Goal: Task Accomplishment & Management: Complete application form

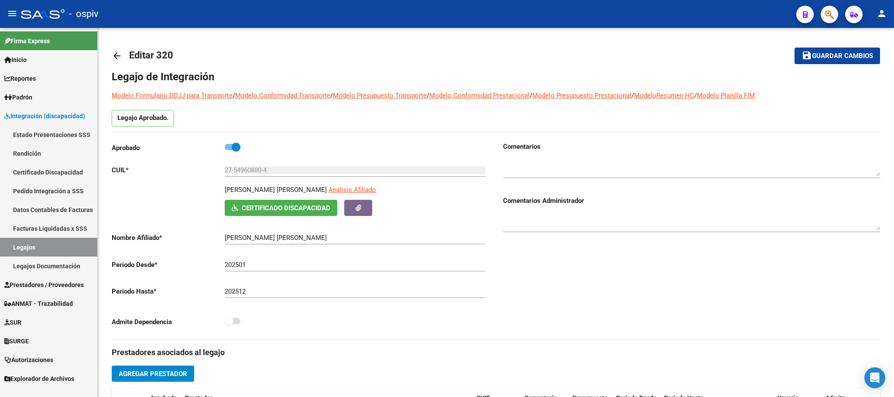
click at [22, 246] on link "Legajos" at bounding box center [48, 247] width 97 height 19
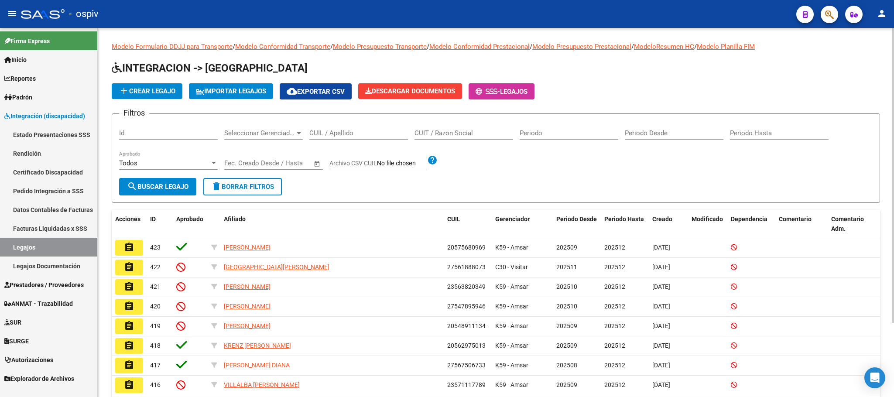
click at [356, 132] on input "CUIL / Apellido" at bounding box center [358, 133] width 99 height 8
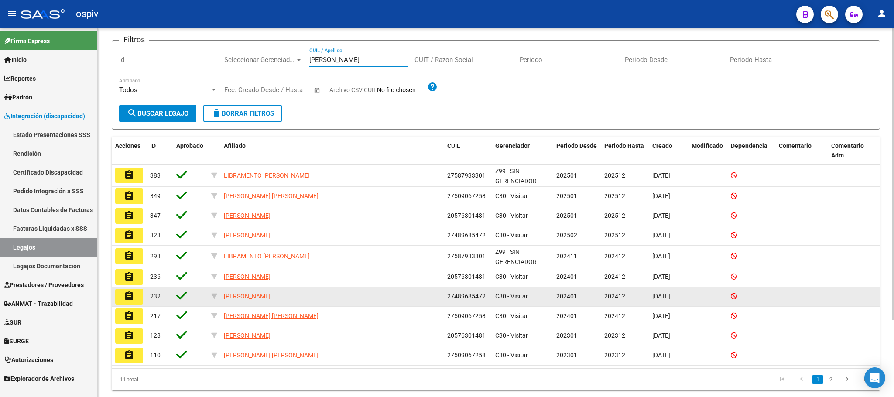
scroll to position [97, 0]
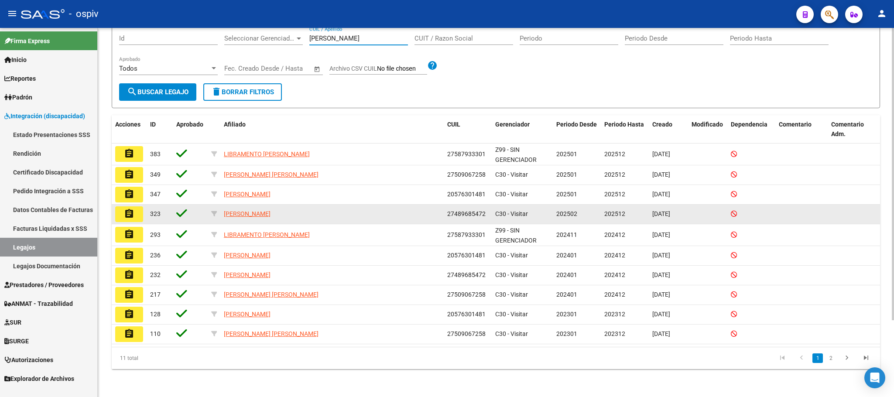
type input "[PERSON_NAME]"
click at [126, 211] on mat-icon "assignment" at bounding box center [129, 213] width 10 height 10
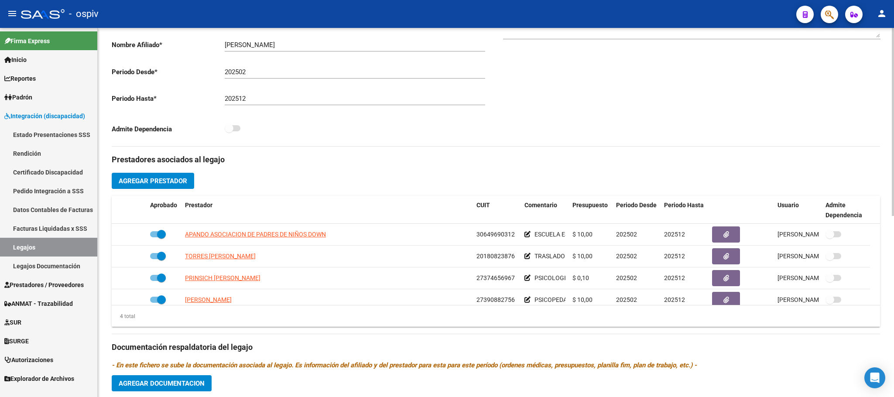
scroll to position [218, 0]
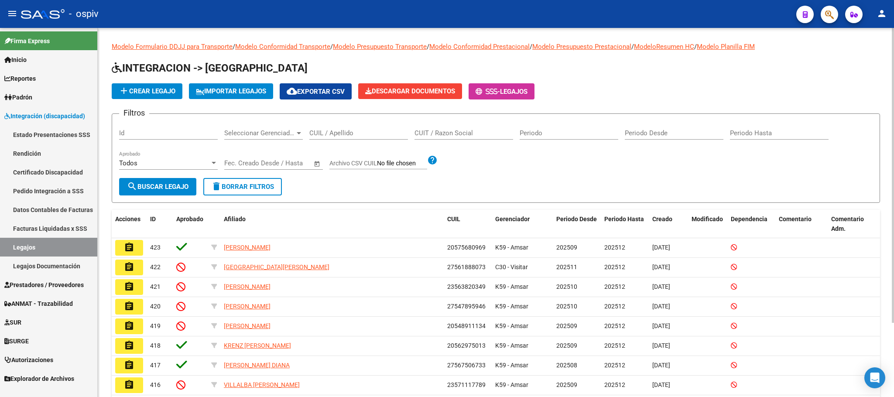
click at [344, 133] on input "CUIL / Apellido" at bounding box center [358, 133] width 99 height 8
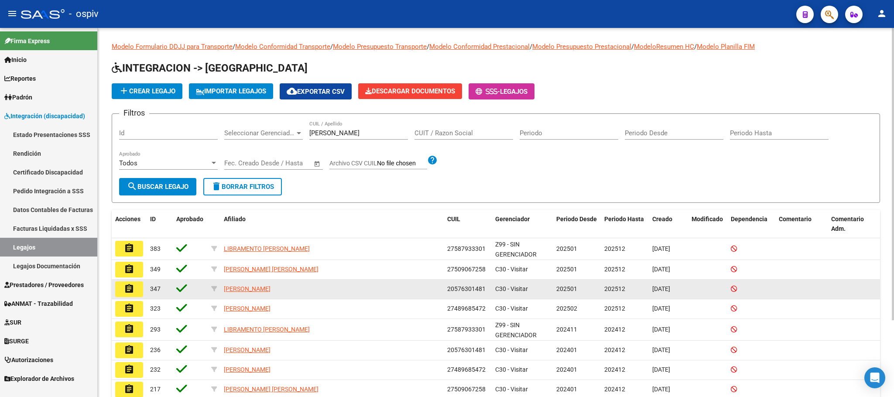
drag, startPoint x: 488, startPoint y: 292, endPoint x: 440, endPoint y: 288, distance: 48.6
click at [440, 288] on div "assignment 347 [PERSON_NAME] 20576301481 C30 - Visitar 202501 202512 [DATE]" at bounding box center [496, 290] width 768 height 20
copy div "20576301481"
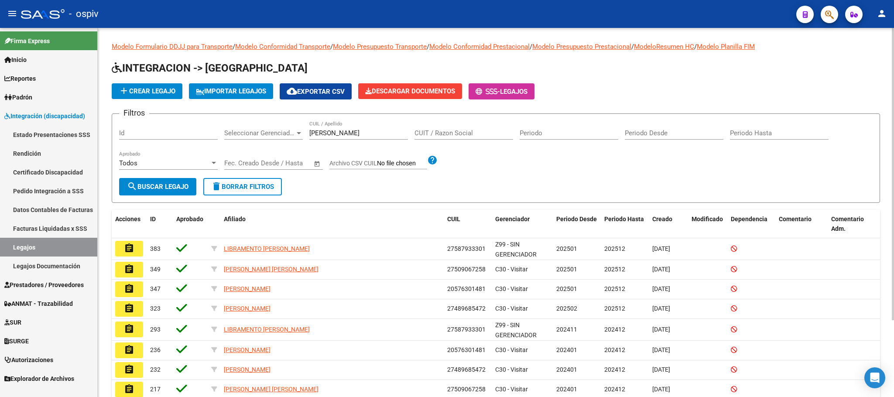
click at [345, 132] on input "[PERSON_NAME]" at bounding box center [358, 133] width 99 height 8
type input "g"
click at [345, 132] on input "CUIL / Apellido" at bounding box center [358, 133] width 99 height 8
paste input "20576301481"
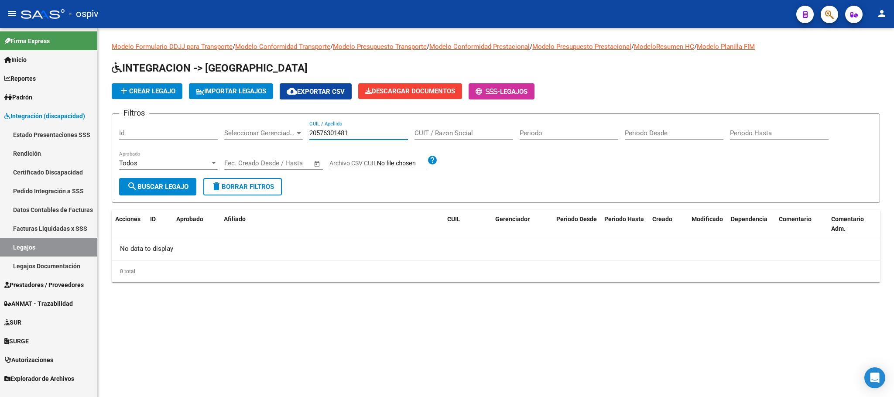
type input "20576301481"
click at [546, 133] on input "Periodo" at bounding box center [568, 133] width 99 height 8
click at [548, 131] on input "2023" at bounding box center [568, 133] width 99 height 8
type input "2023"
click at [664, 134] on input "Periodo Desde" at bounding box center [674, 133] width 99 height 8
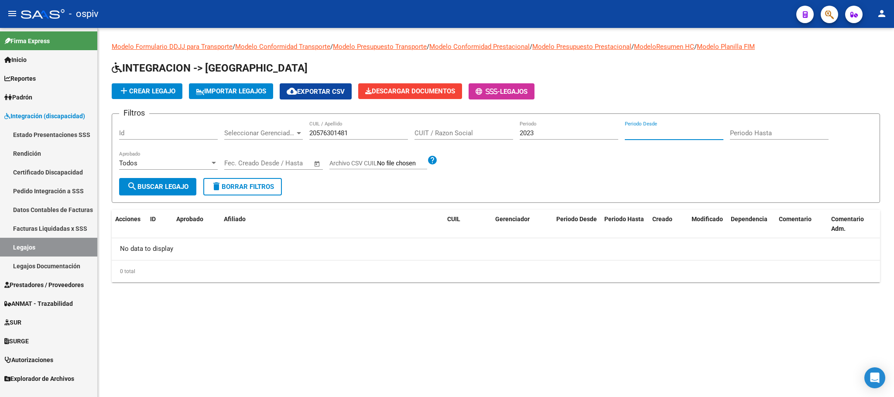
click at [161, 185] on span "search Buscar Legajo" at bounding box center [158, 187] width 62 height 8
drag, startPoint x: 547, startPoint y: 131, endPoint x: 491, endPoint y: 131, distance: 56.3
click at [491, 131] on div "Filtros Id Seleccionar Gerenciador Seleccionar Gerenciador 20576301481 CUIL / A…" at bounding box center [495, 149] width 753 height 57
click at [148, 186] on span "search Buscar Legajo" at bounding box center [158, 187] width 62 height 8
drag, startPoint x: 370, startPoint y: 133, endPoint x: 298, endPoint y: 126, distance: 72.3
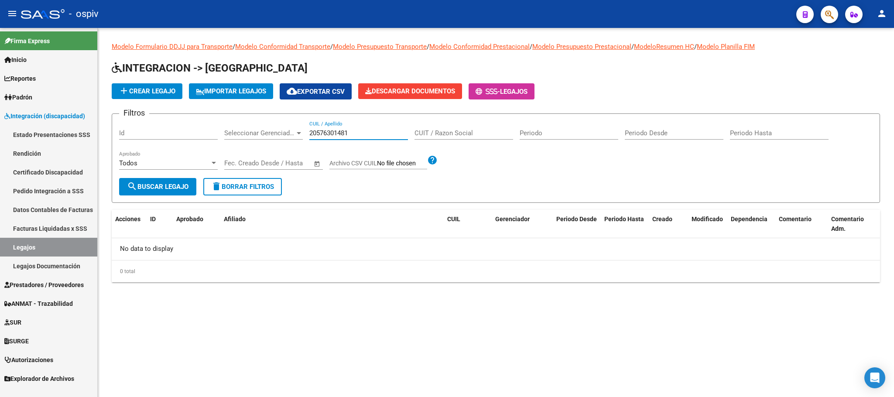
click at [298, 126] on div "Filtros Id Seleccionar Gerenciador Seleccionar Gerenciador 20576301481 CUIL / A…" at bounding box center [495, 149] width 753 height 57
click at [368, 135] on input "20576301481" at bounding box center [358, 133] width 99 height 8
type input "2"
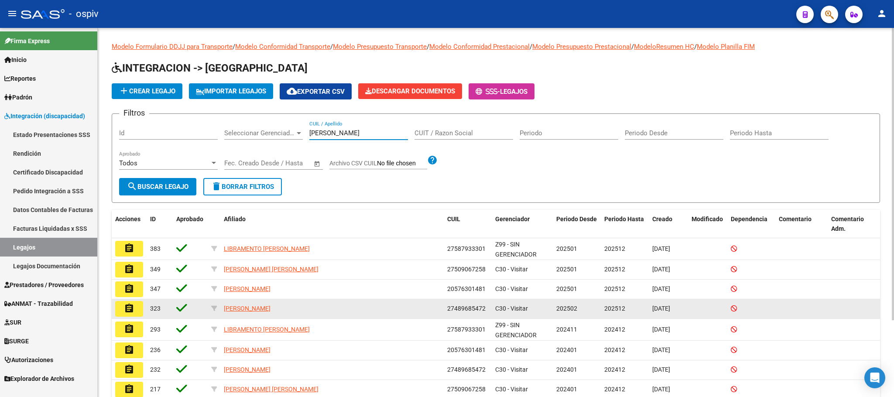
type input "[PERSON_NAME]"
click at [137, 311] on button "assignment" at bounding box center [129, 309] width 28 height 16
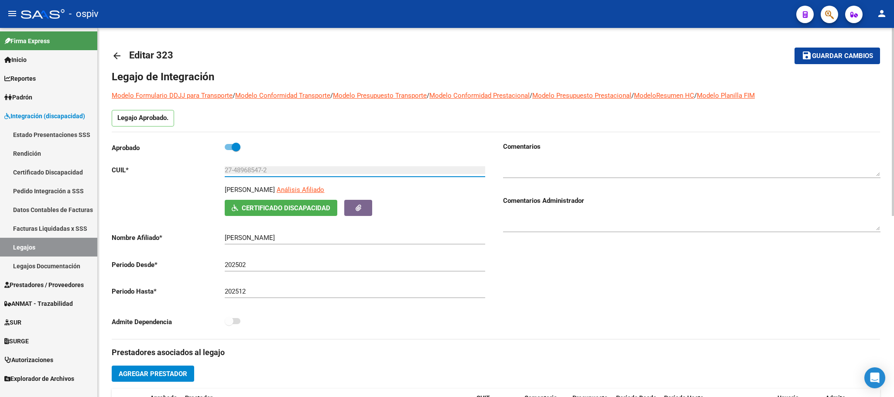
drag, startPoint x: 270, startPoint y: 173, endPoint x: 219, endPoint y: 173, distance: 51.5
click at [219, 173] on app-form-text-field "CUIL * 27-48968547-2 Ingresar CUIL" at bounding box center [298, 170] width 373 height 8
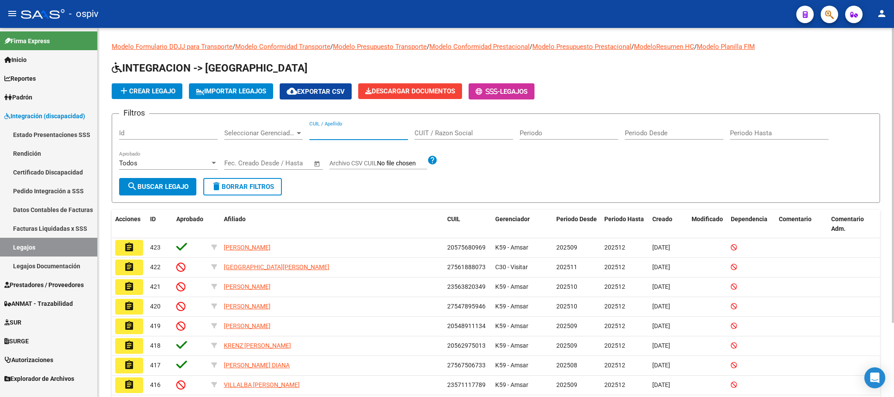
click at [330, 134] on input "CUIL / Apellido" at bounding box center [358, 133] width 99 height 8
paste input "27-48968547-2"
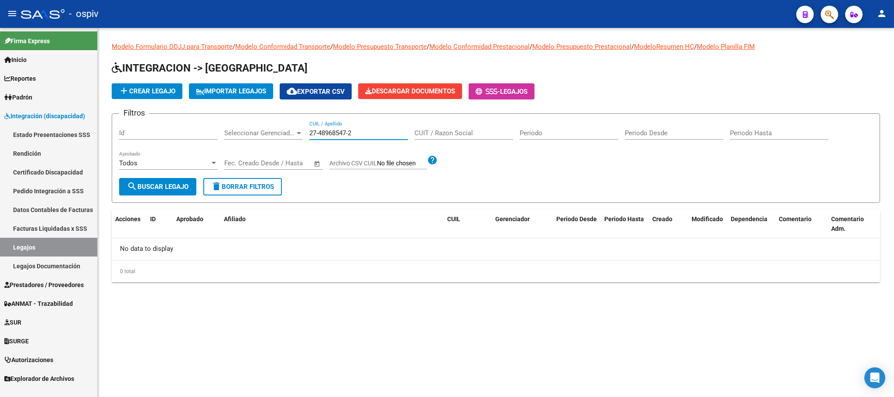
type input "27-48968547-2"
click at [242, 193] on button "delete Borrar Filtros" at bounding box center [242, 186] width 79 height 17
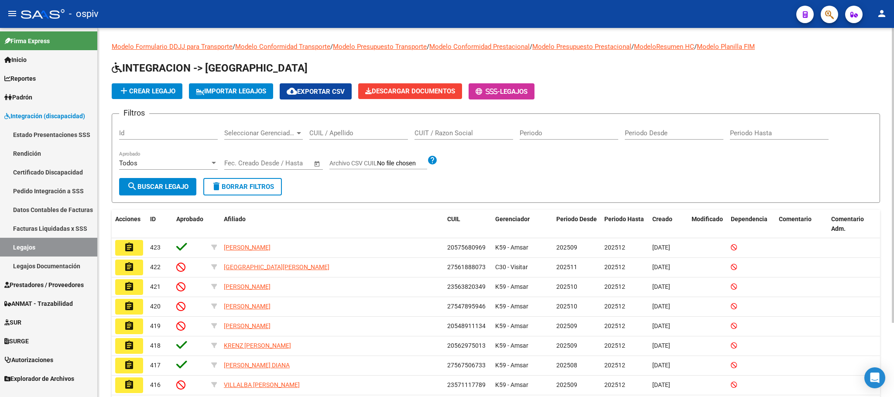
click at [341, 133] on input "CUIL / Apellido" at bounding box center [358, 133] width 99 height 8
paste input "27-48968547-2"
click at [319, 131] on input "27-48968547-2" at bounding box center [358, 133] width 99 height 8
click at [349, 133] on input "2748968547-2" at bounding box center [358, 133] width 99 height 8
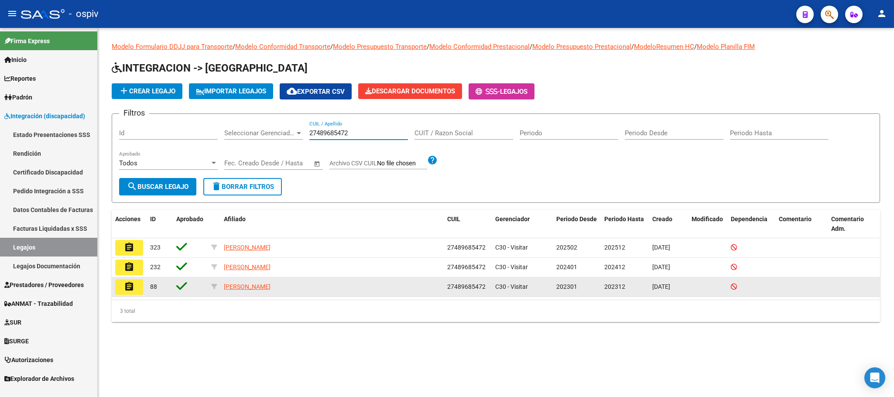
type input "27489685472"
click at [131, 286] on mat-icon "assignment" at bounding box center [129, 286] width 10 height 10
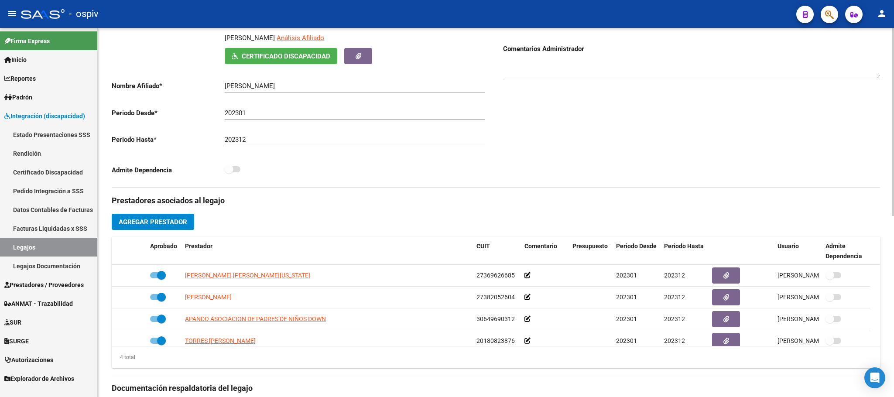
type input "[PERSON_NAME]"
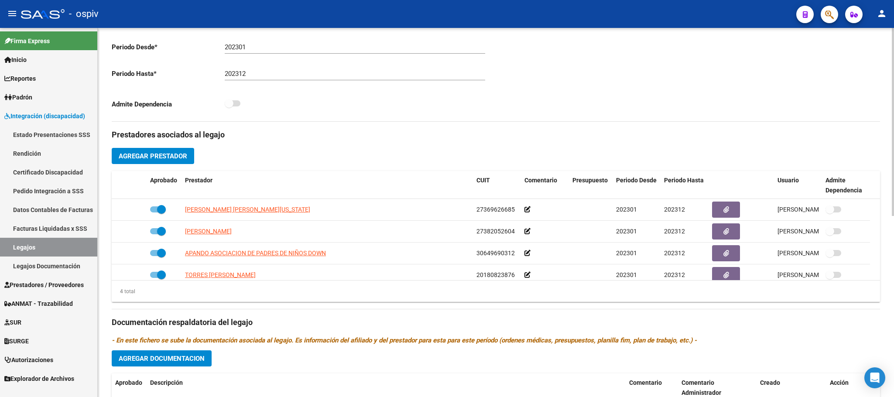
click at [652, 64] on div "Comentarios Comentarios Administrador" at bounding box center [688, 22] width 384 height 197
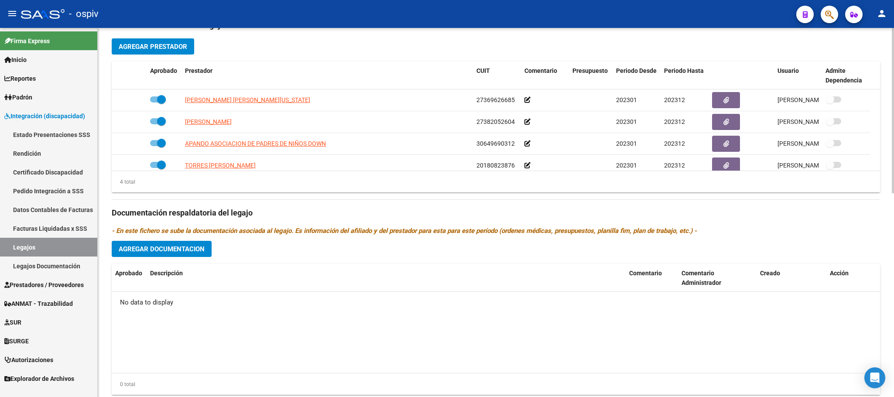
scroll to position [327, 0]
